Goal: Information Seeking & Learning: Learn about a topic

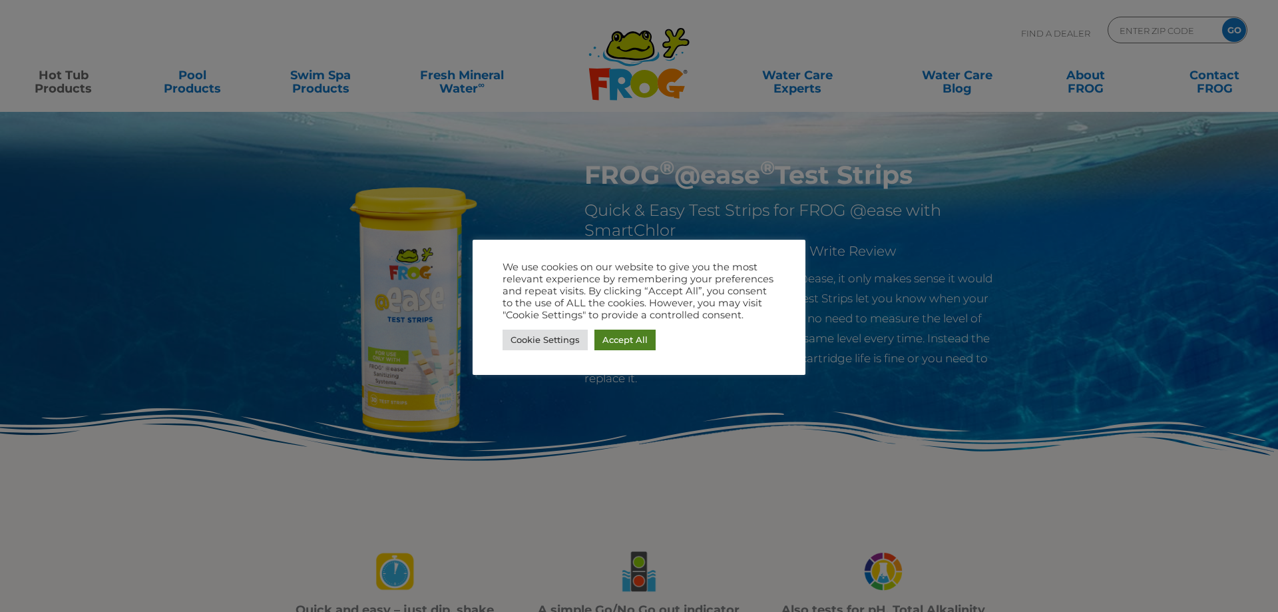
click at [616, 350] on link "Accept All" at bounding box center [625, 340] width 61 height 21
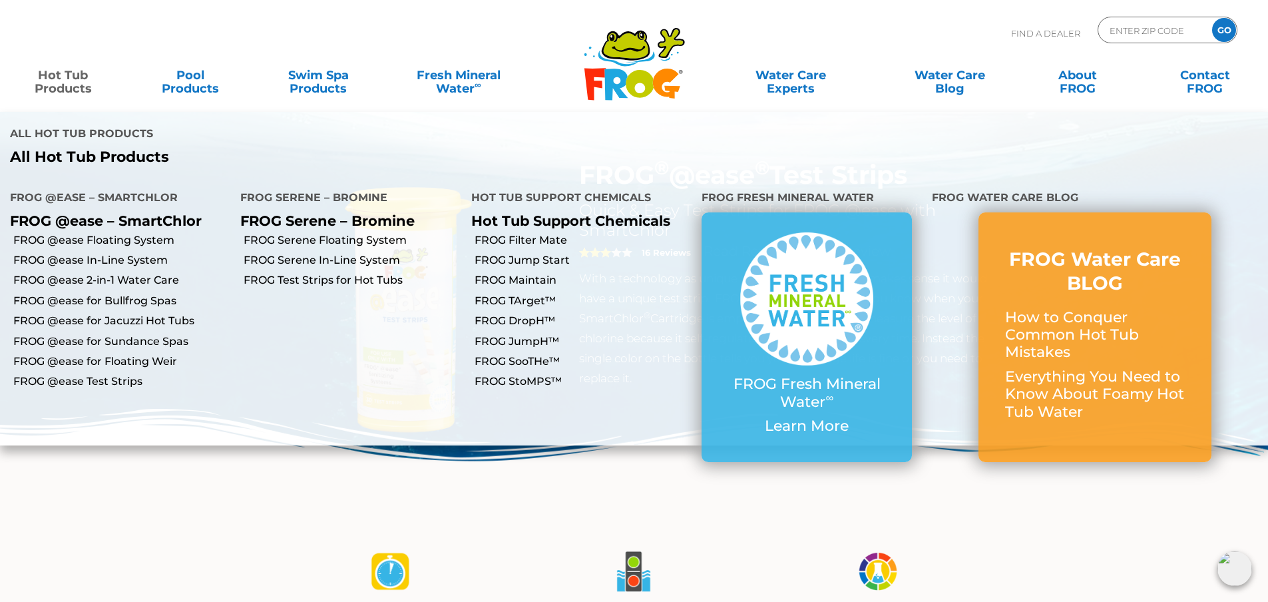
click at [77, 85] on link "Hot Tub Products" at bounding box center [62, 75] width 99 height 27
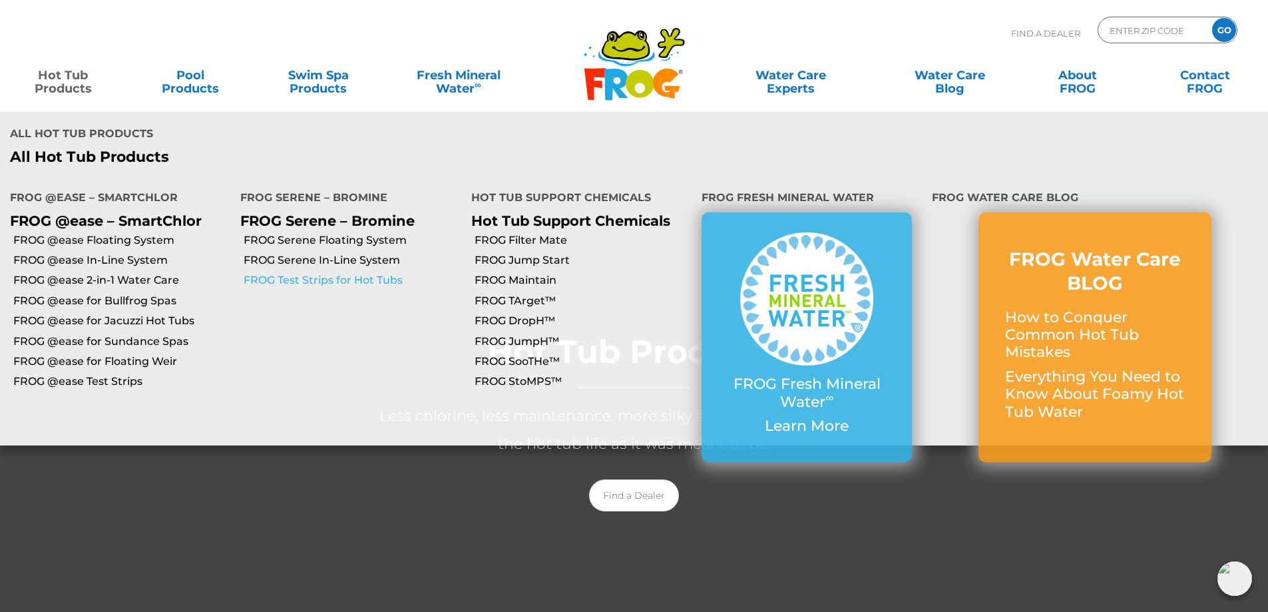
click at [326, 273] on link "FROG Test Strips for Hot Tubs" at bounding box center [352, 280] width 217 height 15
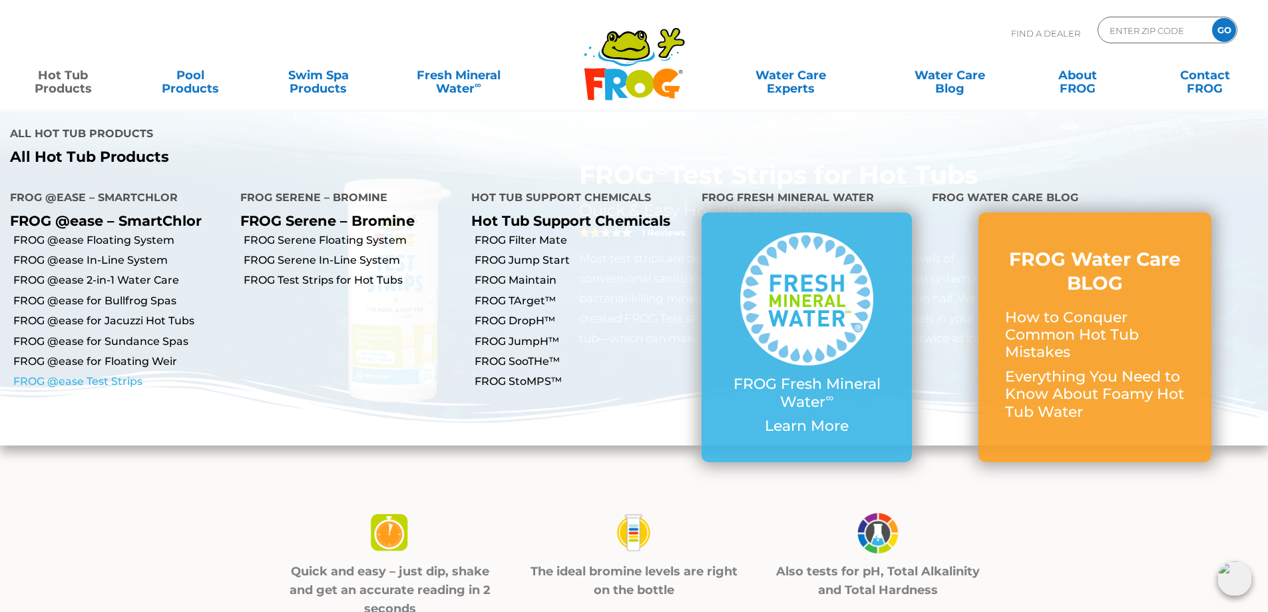
click at [92, 374] on link "FROG @ease Test Strips" at bounding box center [121, 381] width 217 height 15
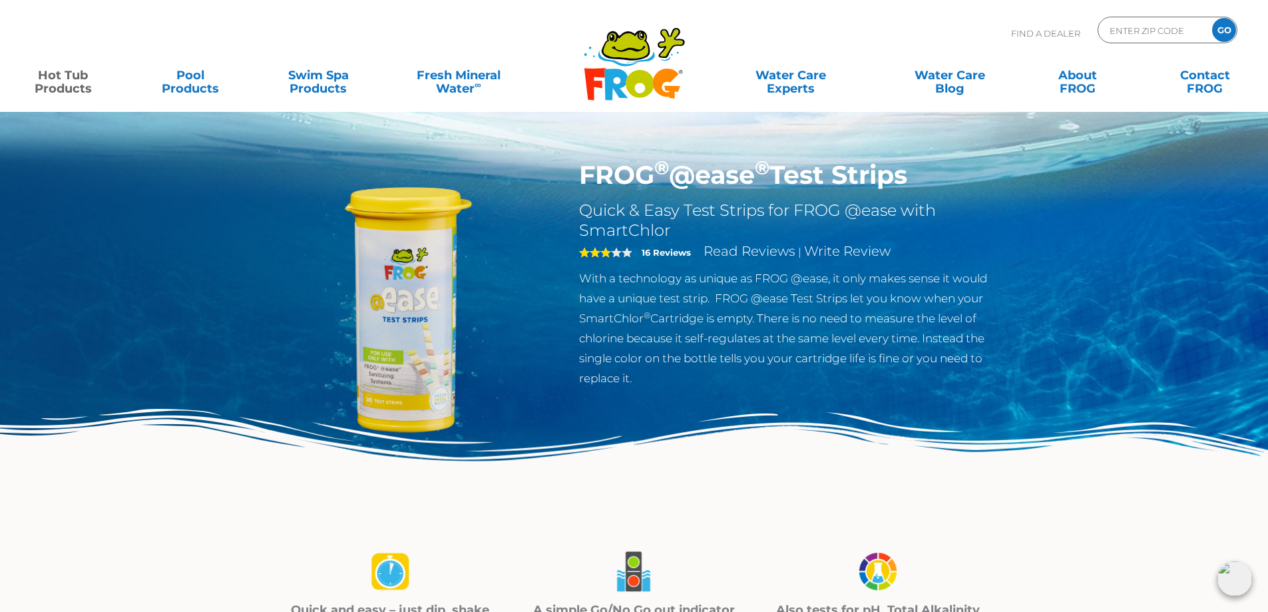
click at [776, 479] on img at bounding box center [634, 478] width 1268 height 138
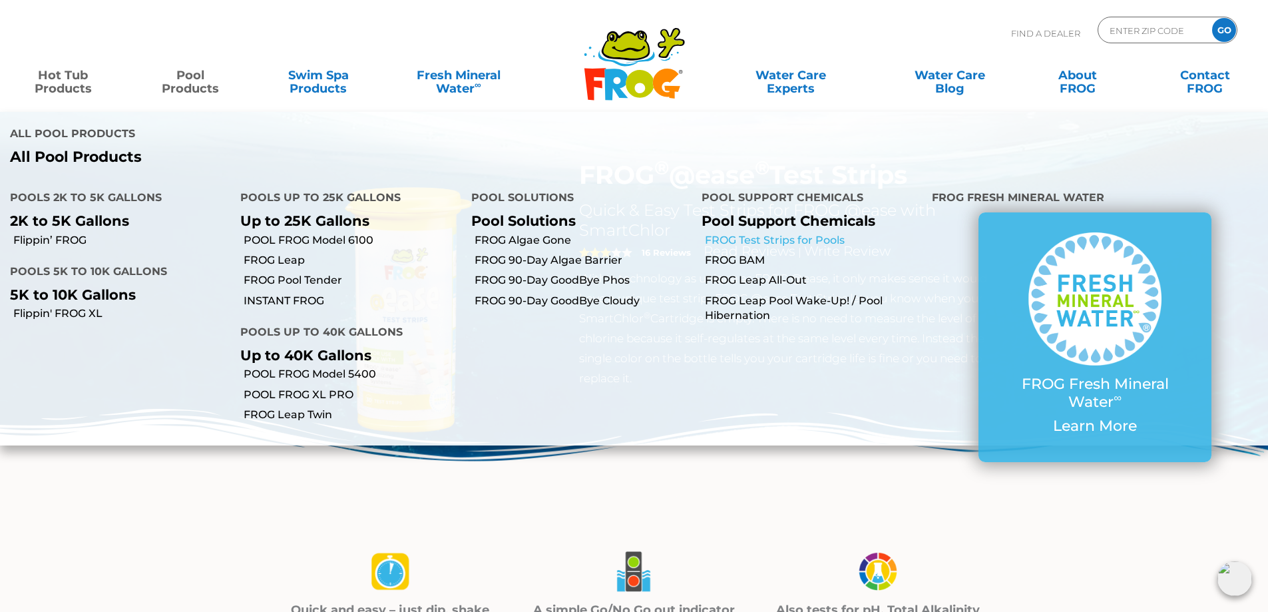
click at [762, 233] on link "FROG Test Strips for Pools" at bounding box center [813, 240] width 217 height 15
